Goal: Task Accomplishment & Management: Manage account settings

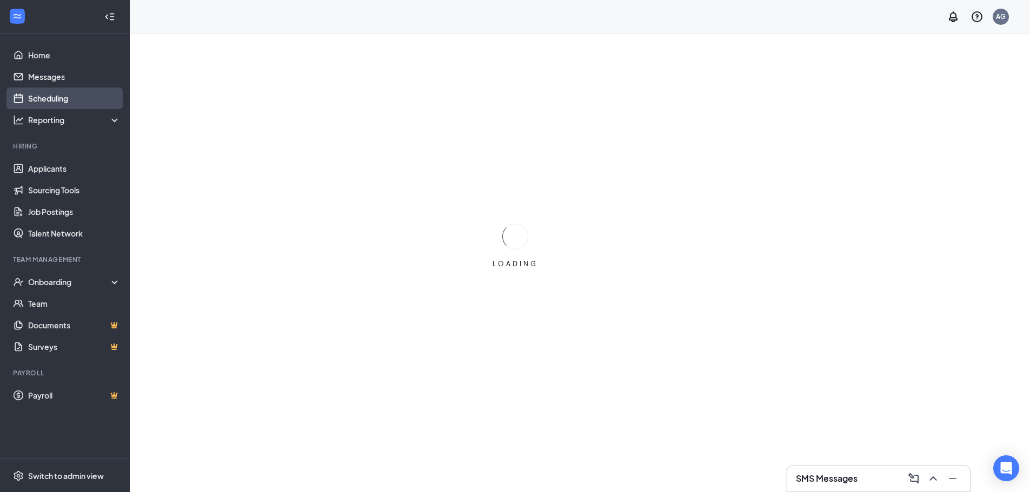
click at [47, 101] on link "Scheduling" at bounding box center [74, 99] width 92 height 22
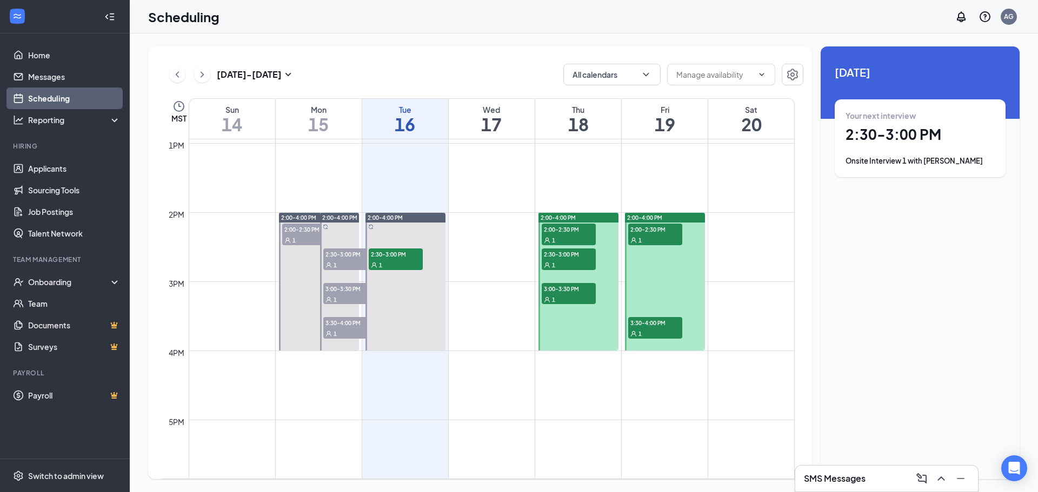
scroll to position [910, 0]
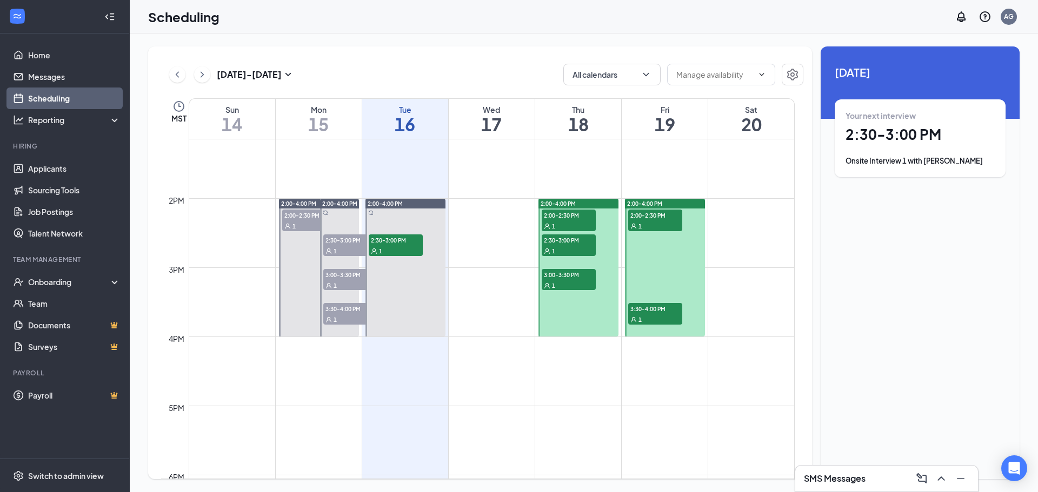
click at [570, 221] on div "1" at bounding box center [569, 226] width 54 height 11
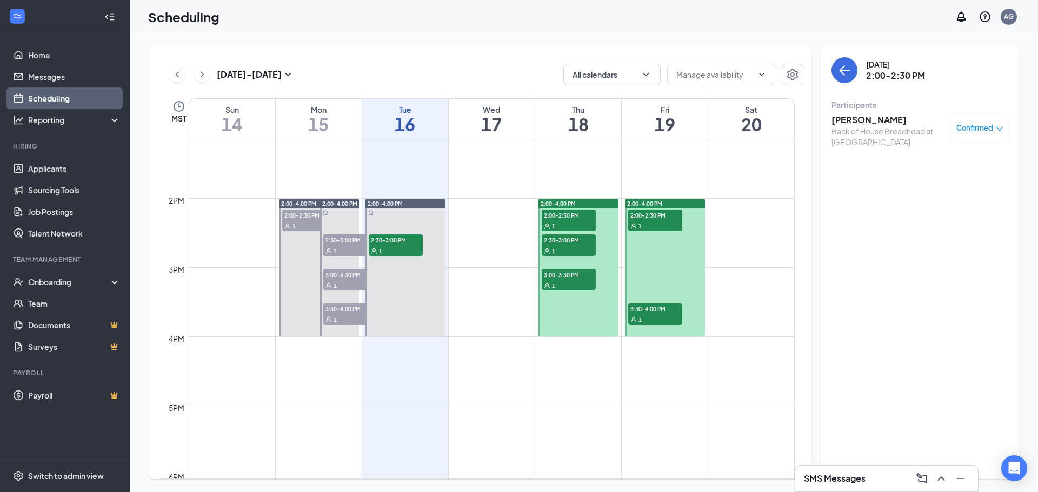
click at [570, 239] on span "2:30-3:00 PM" at bounding box center [569, 240] width 54 height 11
click at [583, 282] on div "1" at bounding box center [569, 285] width 54 height 11
click at [664, 222] on div "1" at bounding box center [655, 226] width 54 height 11
click at [653, 314] on span "3:30-4:00 PM" at bounding box center [655, 308] width 54 height 11
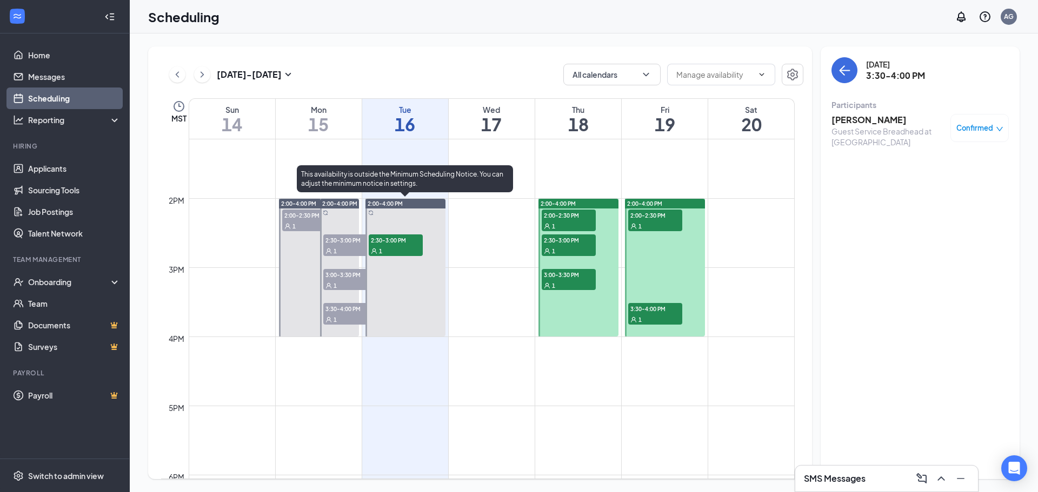
drag, startPoint x: 404, startPoint y: 236, endPoint x: 543, endPoint y: 158, distance: 159.7
click at [404, 235] on span "2:30-3:00 PM" at bounding box center [396, 240] width 54 height 11
